Goal: Find specific page/section: Find specific page/section

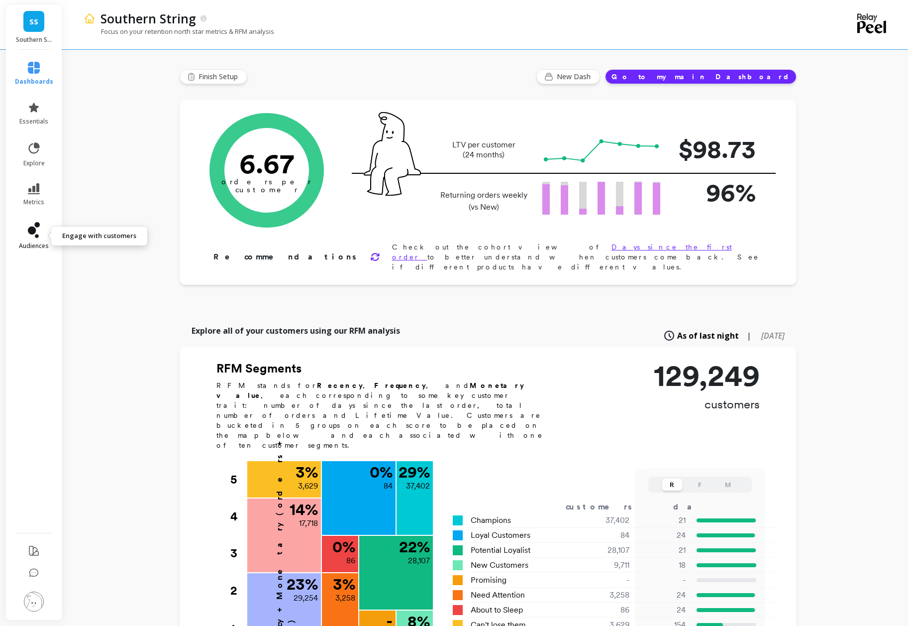
click at [38, 229] on icon at bounding box center [34, 230] width 12 height 16
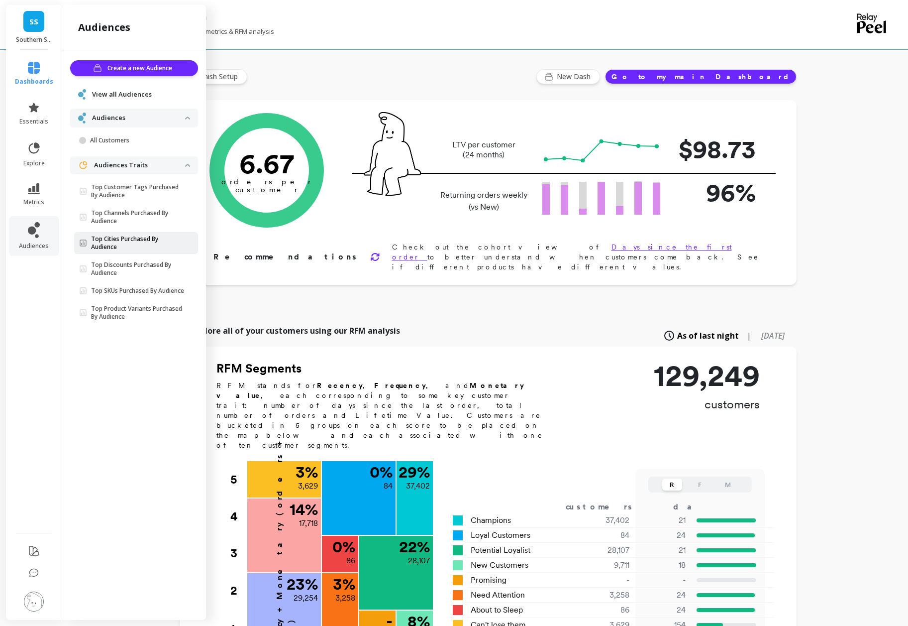
click at [145, 242] on p "Top Cities Purchased By Audience" at bounding box center [138, 243] width 94 height 16
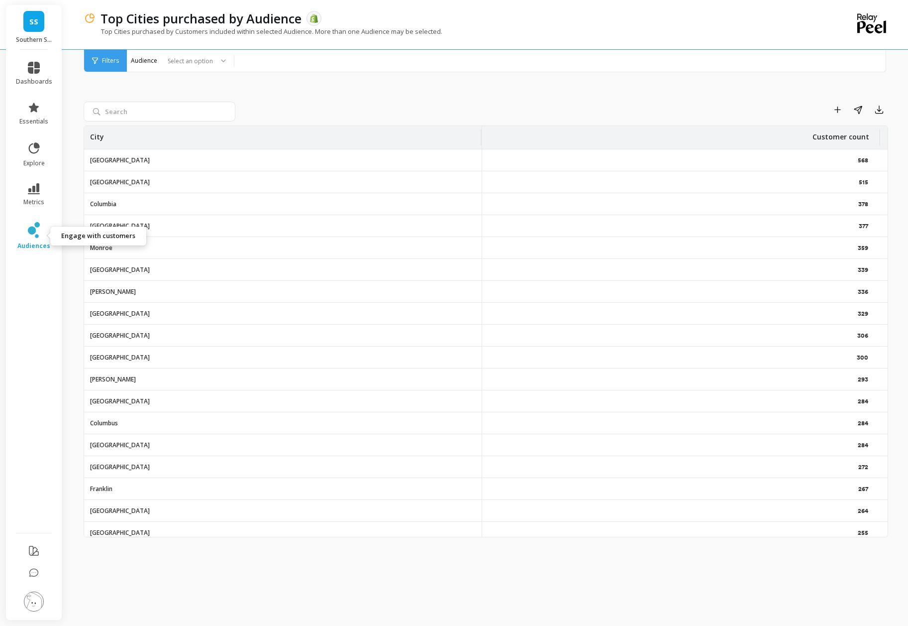
click at [33, 239] on link "audiences" at bounding box center [34, 236] width 36 height 28
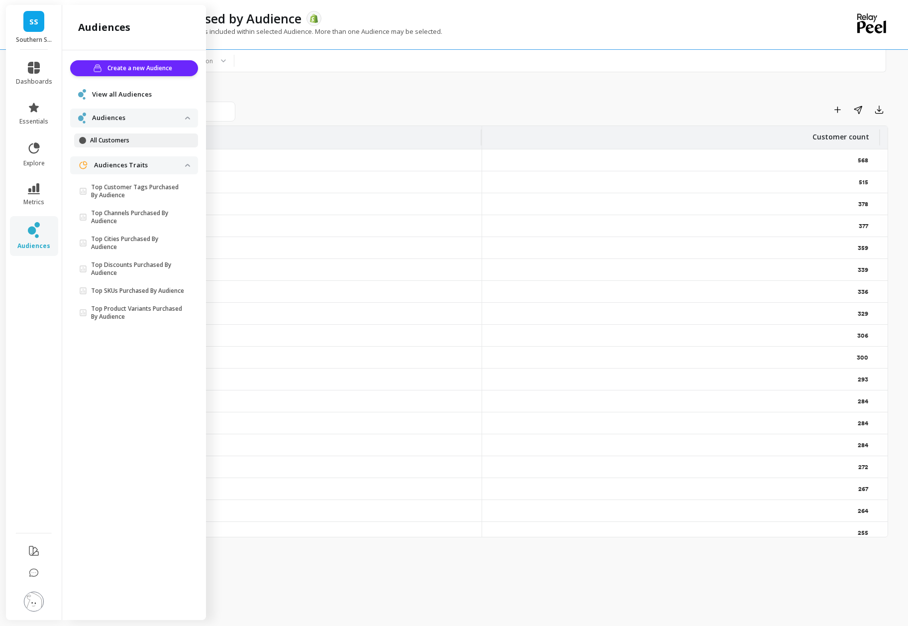
click at [129, 141] on p "All Customers" at bounding box center [137, 140] width 95 height 8
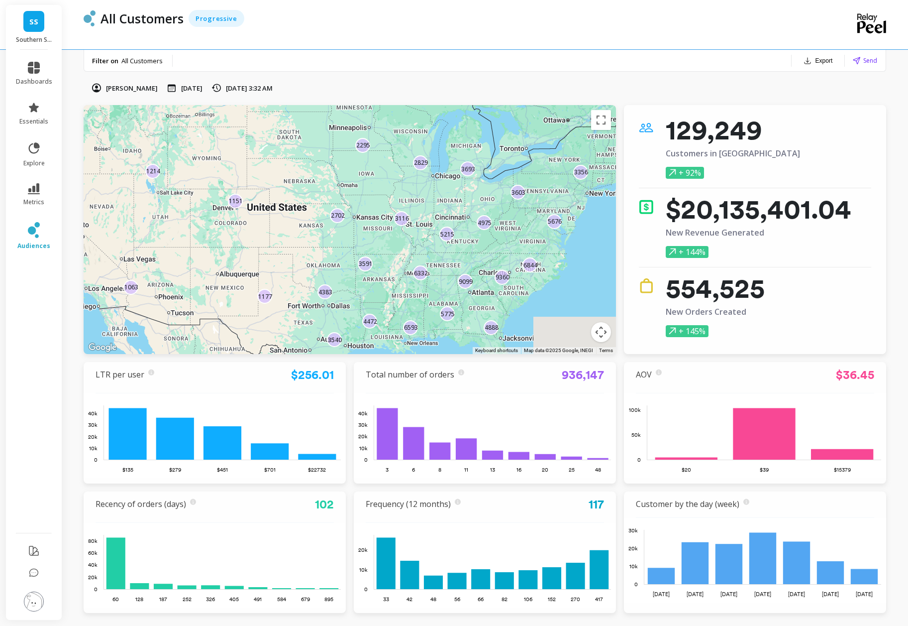
drag, startPoint x: 107, startPoint y: 62, endPoint x: 137, endPoint y: 60, distance: 30.9
click at [107, 62] on p "Filter on" at bounding box center [105, 60] width 26 height 9
click at [137, 60] on span "All Customers" at bounding box center [141, 60] width 41 height 9
click at [229, 162] on div "3591 1151 3540 2702 4888 2295 4383 5215 1177 9360 1063 5775 6844 3693 6593 3356…" at bounding box center [350, 229] width 533 height 249
click at [602, 119] on button "Toggle fullscreen view" at bounding box center [601, 120] width 20 height 20
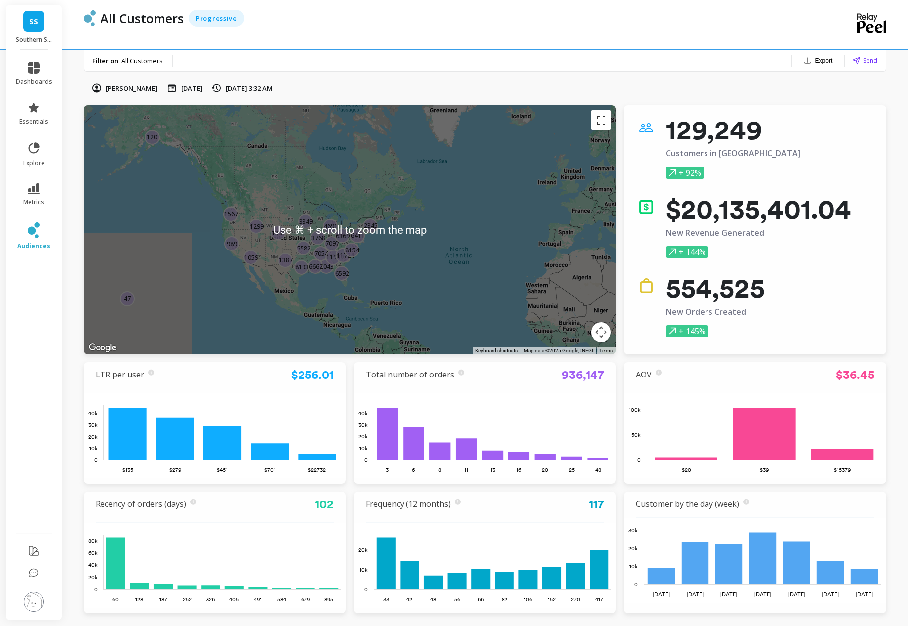
scroll to position [3, 0]
